Goal: Information Seeking & Learning: Learn about a topic

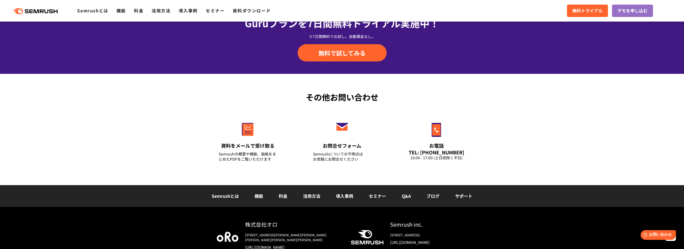
scroll to position [1883, 0]
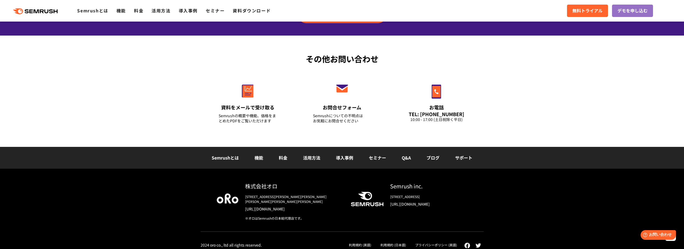
click at [284, 158] on link "料金" at bounding box center [283, 157] width 9 height 6
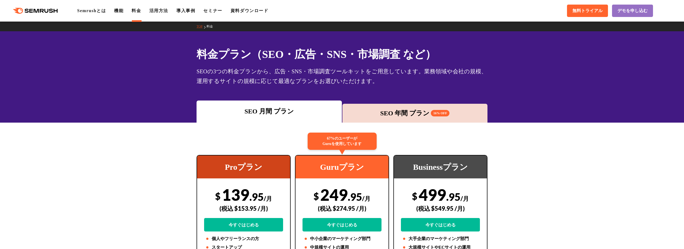
click at [388, 115] on div "SEO 年間 プラン 16% OFF" at bounding box center [415, 113] width 140 height 10
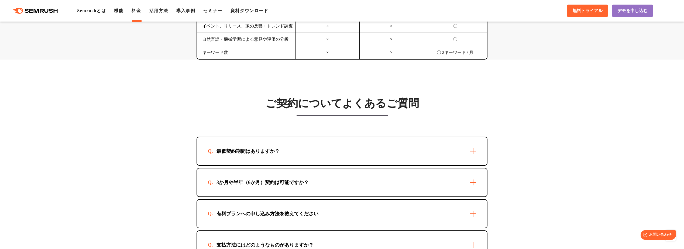
scroll to position [1454, 0]
click at [468, 152] on div "最低契約期間はありますか？" at bounding box center [342, 151] width 290 height 28
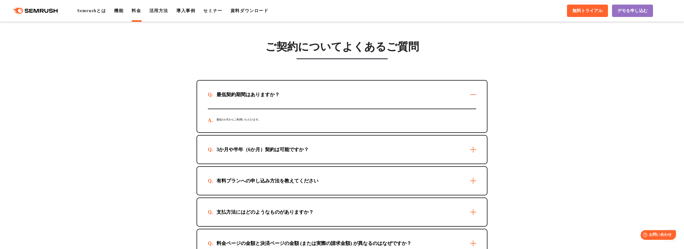
scroll to position [1510, 0]
click at [477, 148] on div "3か月や半年（6か月）契約は可能ですか？" at bounding box center [342, 149] width 290 height 28
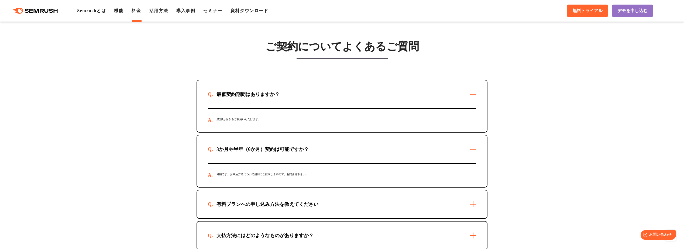
scroll to position [1545, 0]
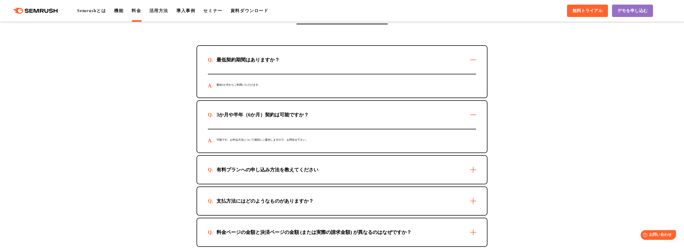
click at [471, 170] on div "有料プランへの申し込み方法を教えてください" at bounding box center [342, 170] width 290 height 28
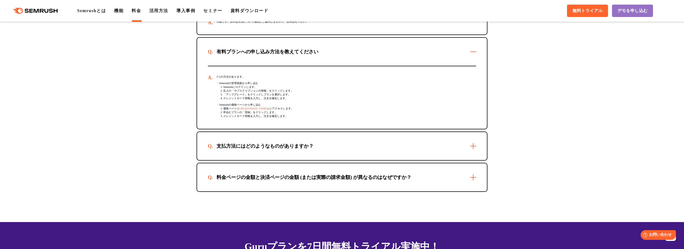
scroll to position [1663, 0]
click at [472, 156] on div "支払方法にはどのようなものがありますか？" at bounding box center [342, 146] width 290 height 28
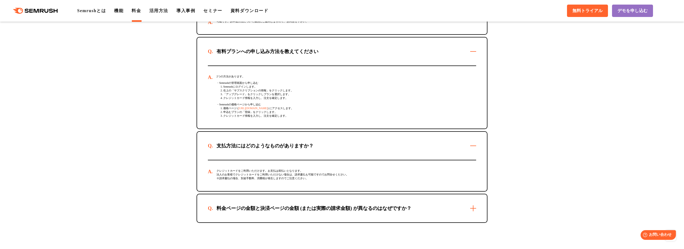
scroll to position [1706, 0]
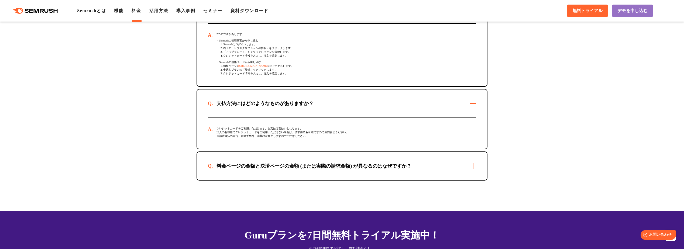
click at [472, 165] on div "料金ページの金額と決済ページの金額 (または実際の請求金額) が異なるのはなぜですか？" at bounding box center [342, 166] width 290 height 28
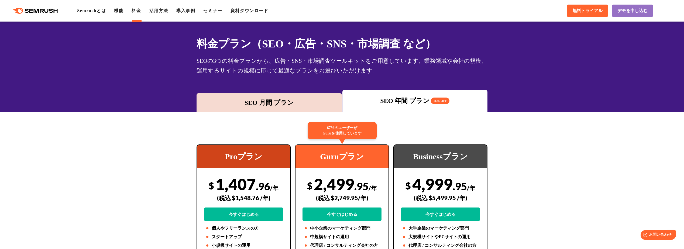
scroll to position [0, 0]
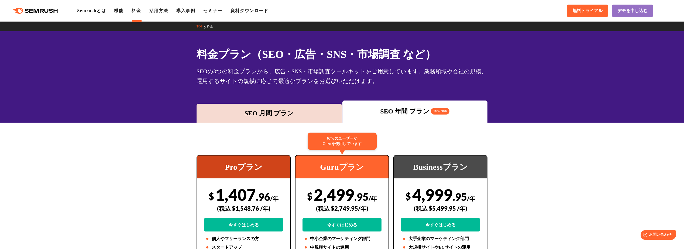
click at [292, 119] on div "SEO 月間 プラン" at bounding box center [268, 113] width 145 height 19
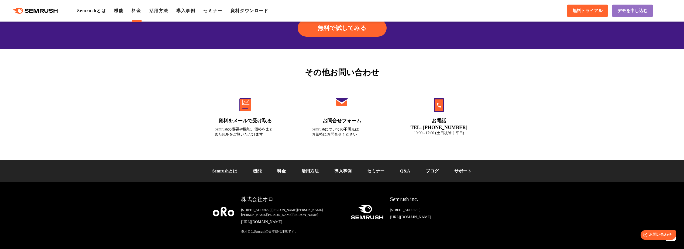
scroll to position [2019, 0]
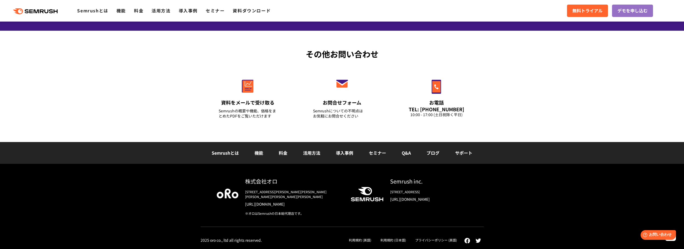
scroll to position [3709, 0]
